Goal: Check status: Check status

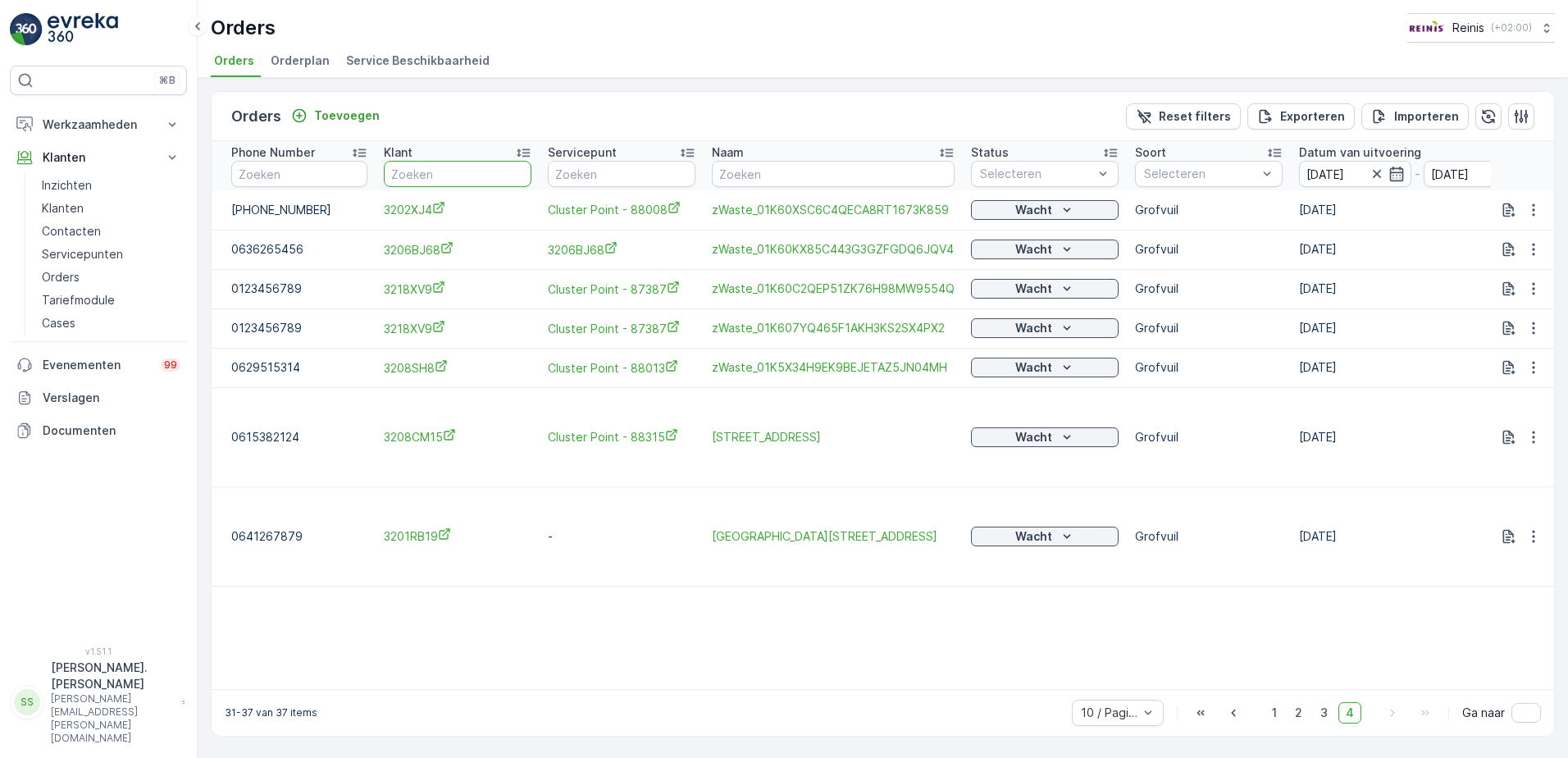
click at [419, 169] on input "text" at bounding box center [458, 173] width 148 height 26
type input "3207dc29"
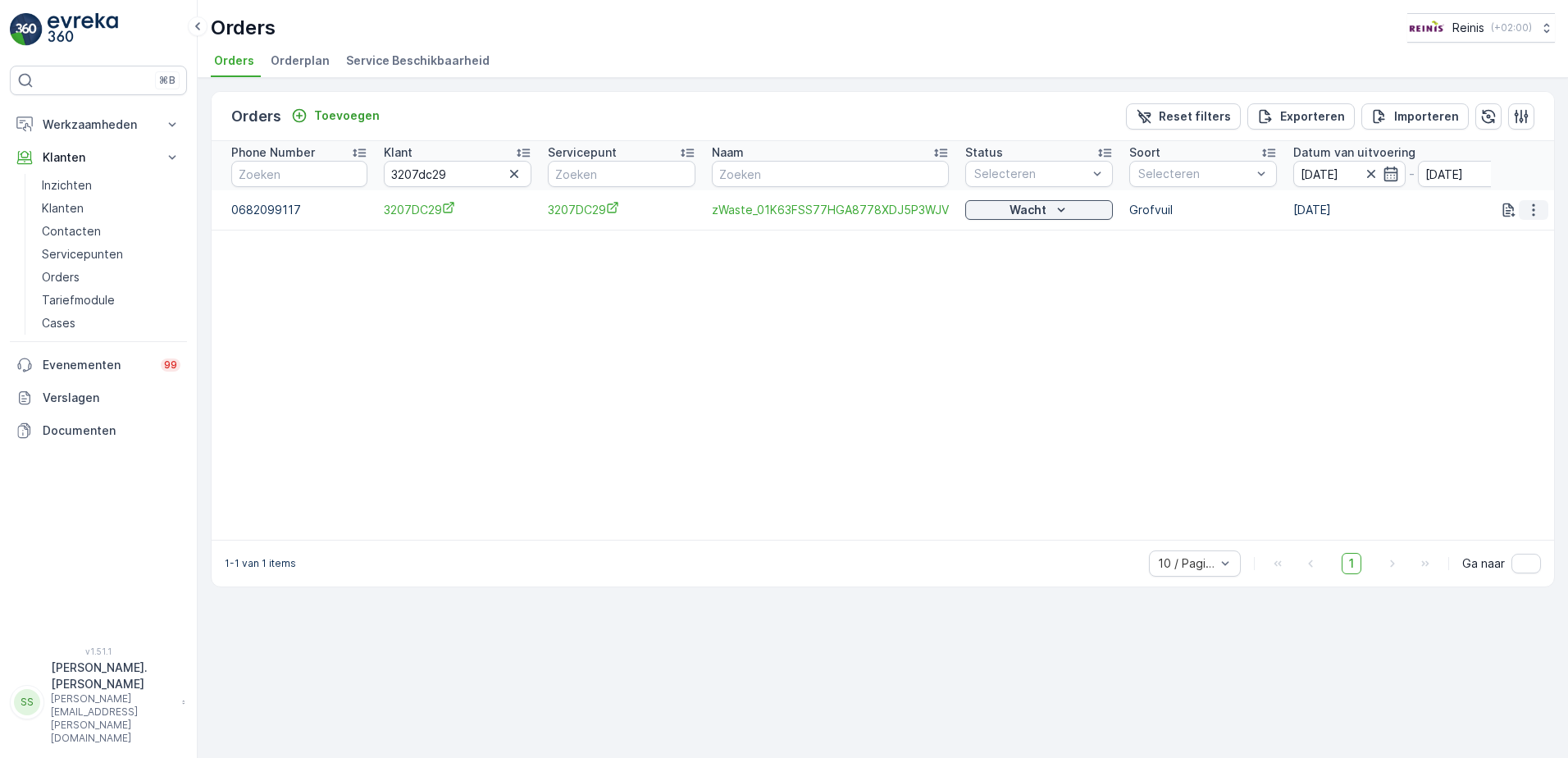
click at [1535, 212] on icon "button" at bounding box center [1533, 210] width 16 height 16
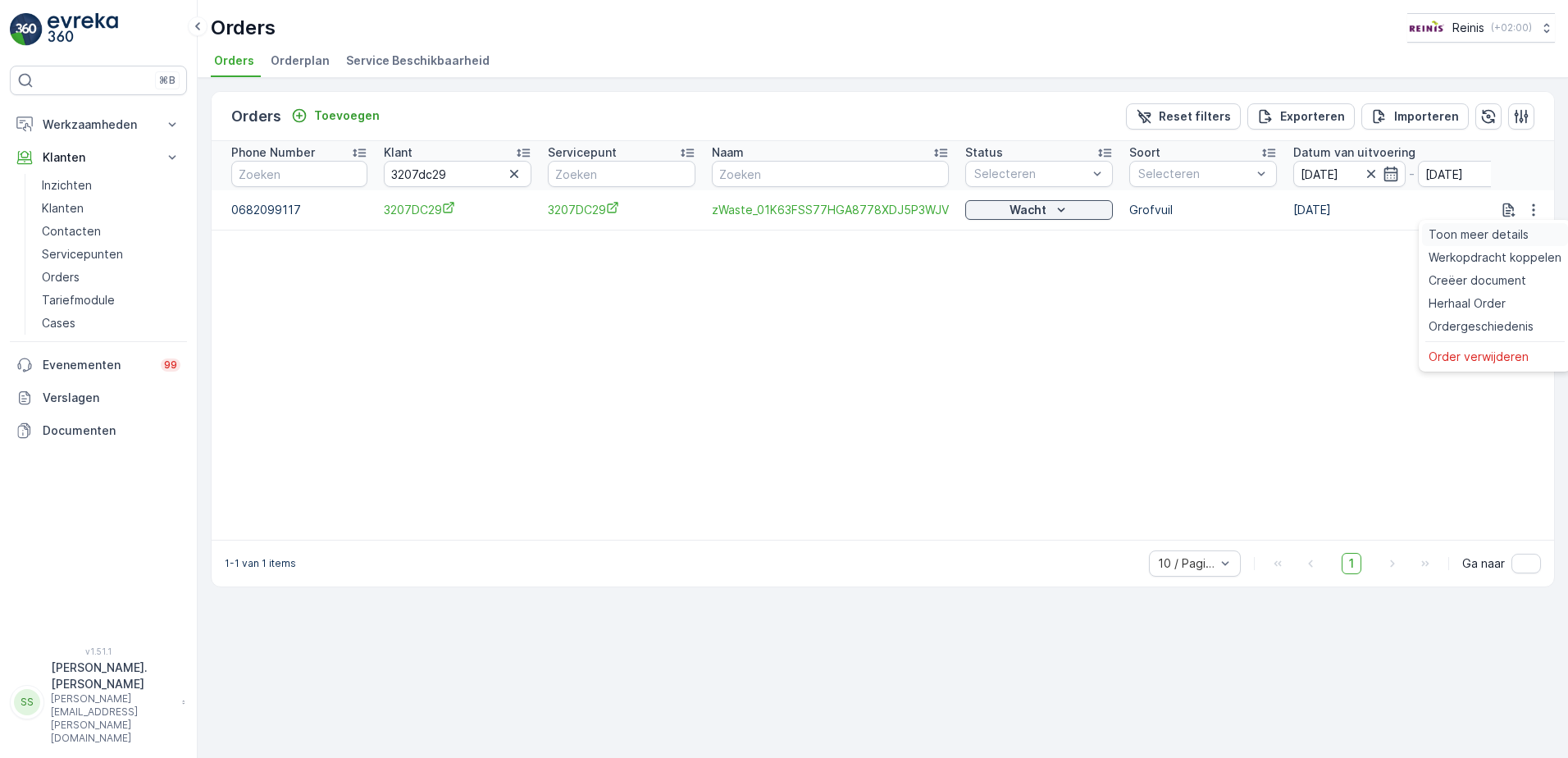
click at [1508, 234] on span "Toon meer details" at bounding box center [1478, 234] width 100 height 16
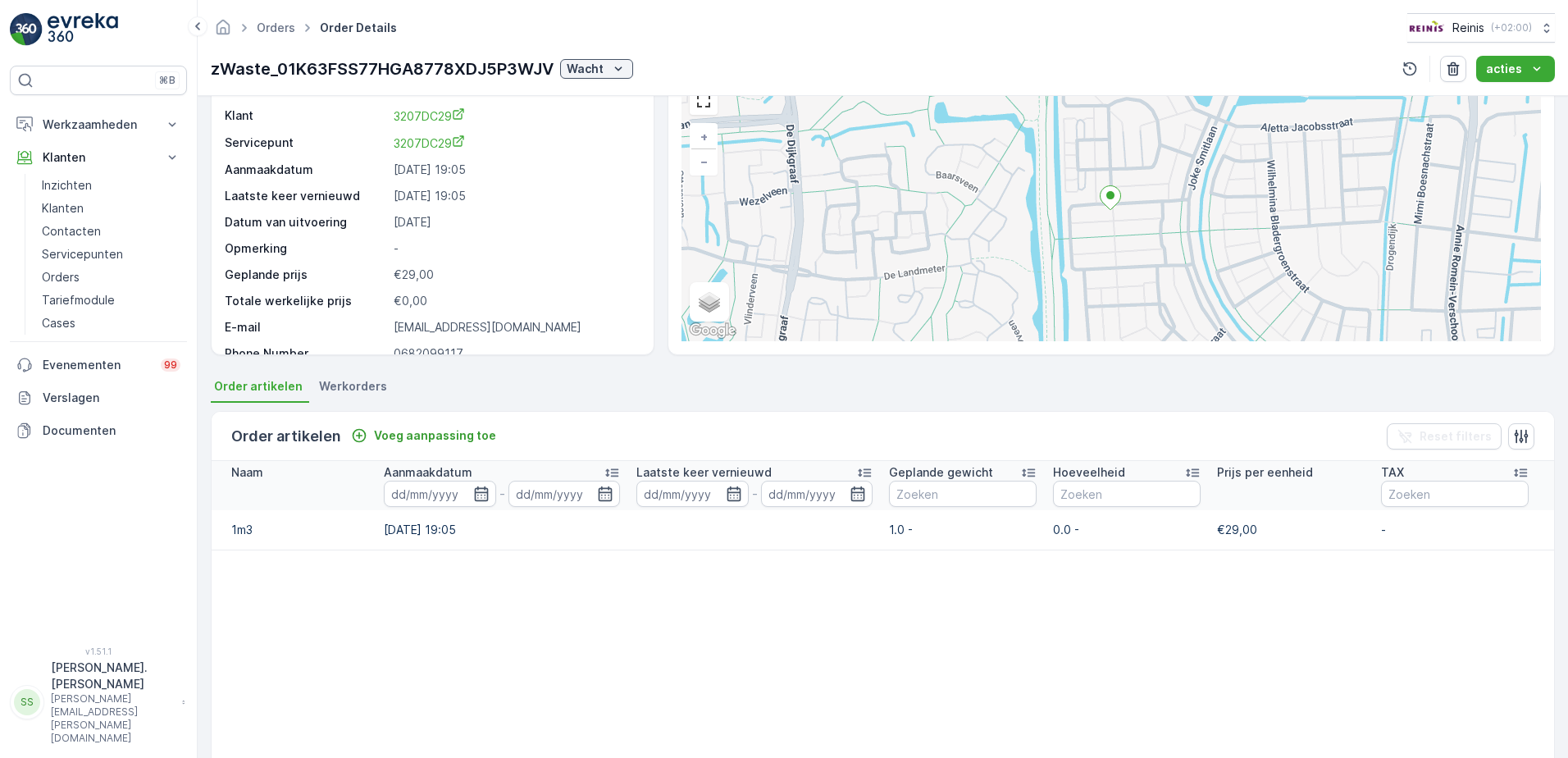
scroll to position [20, 0]
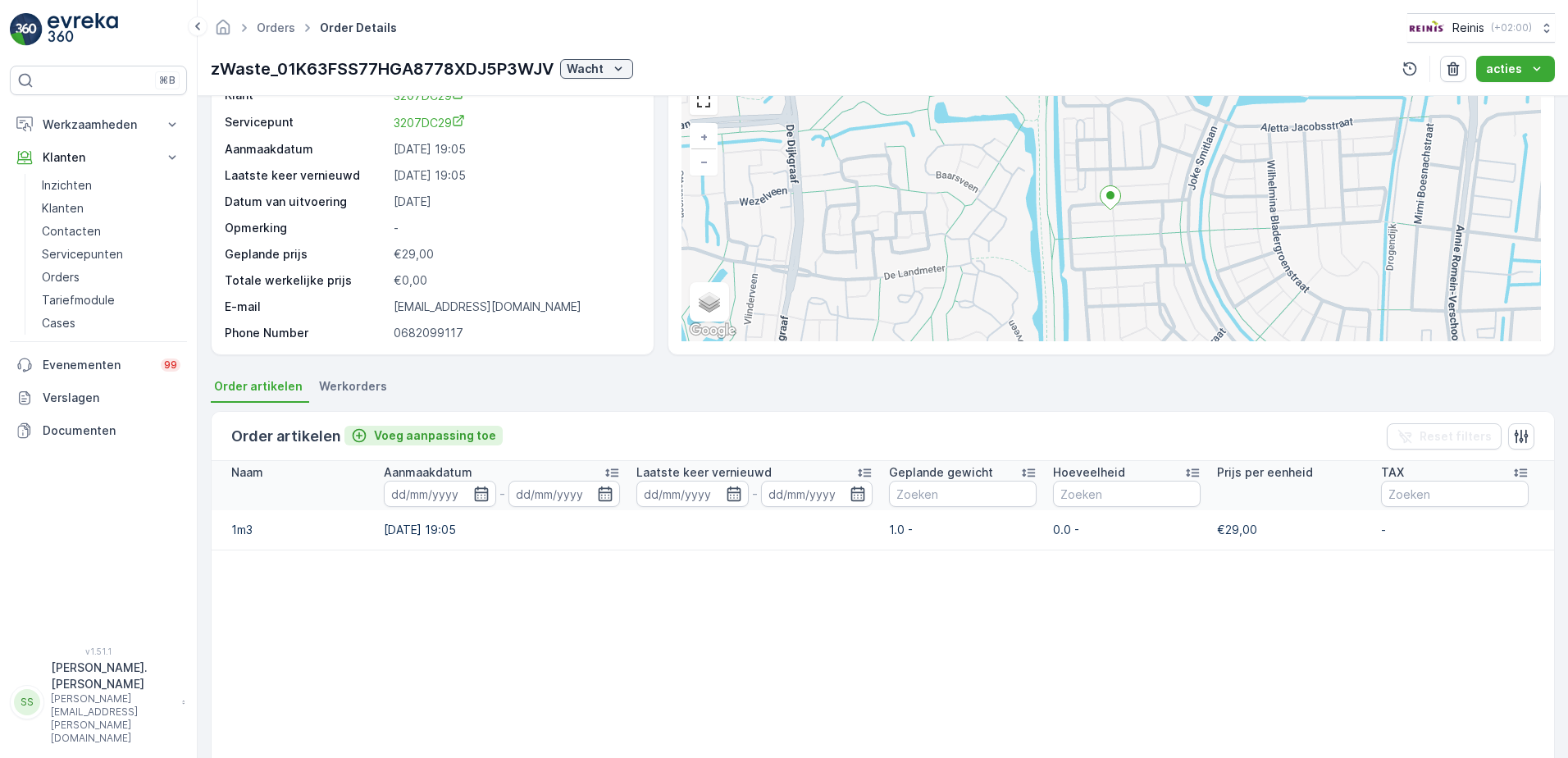
click at [432, 436] on p "Voeg aanpassing toe" at bounding box center [435, 435] width 123 height 16
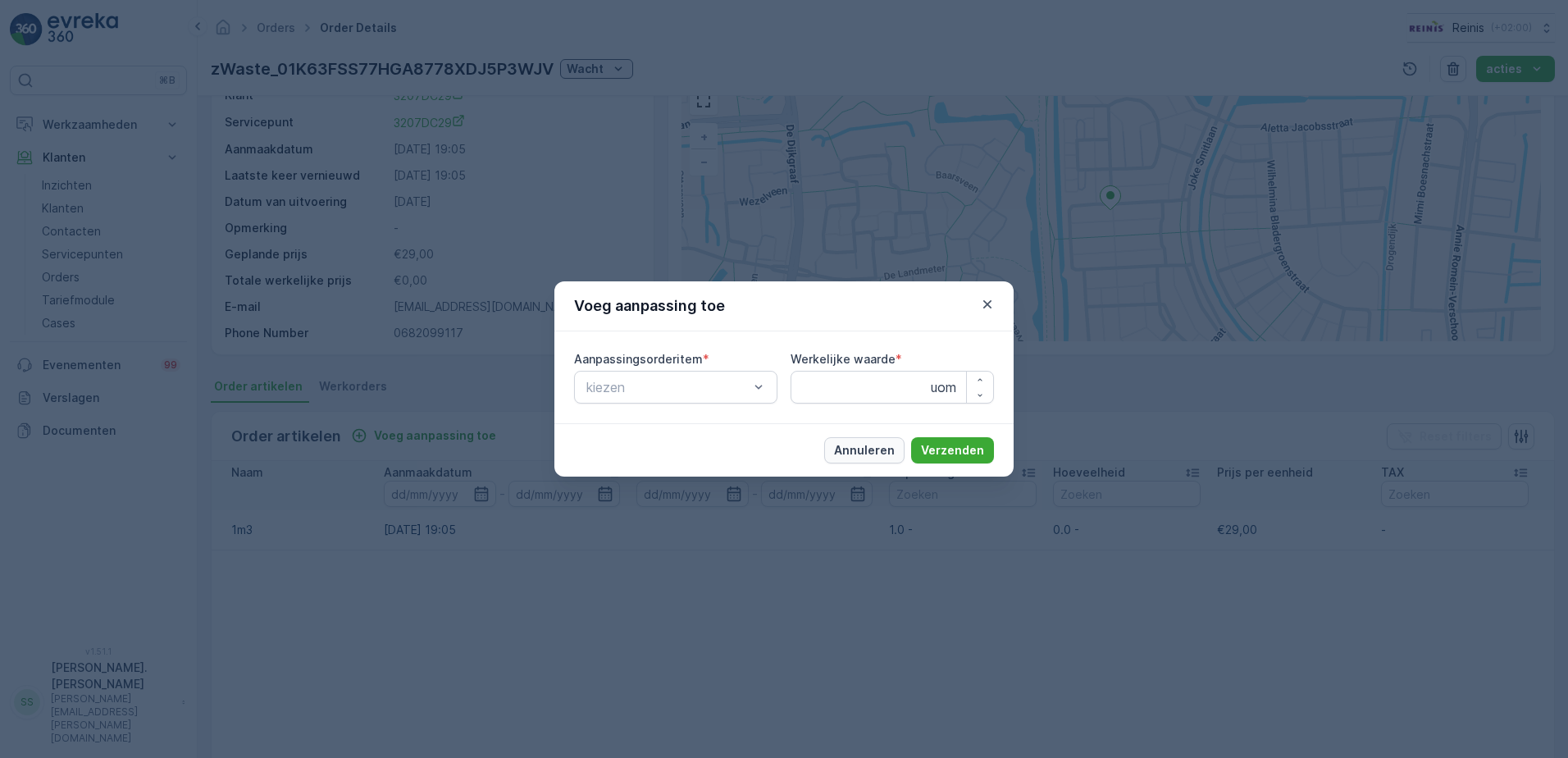
click at [884, 447] on p "Annuleren" at bounding box center [864, 450] width 61 height 16
